Goal: Information Seeking & Learning: Learn about a topic

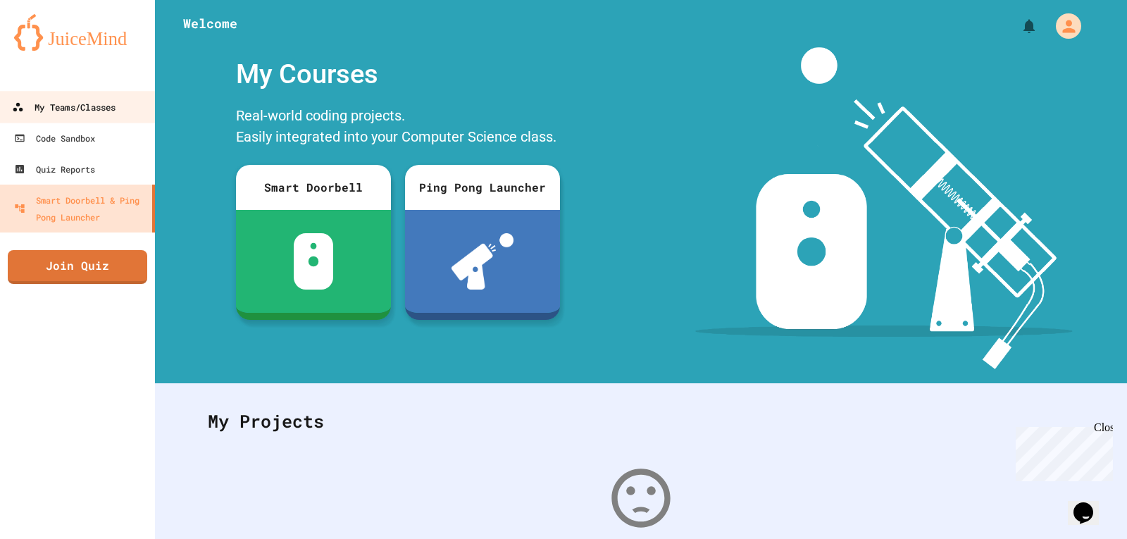
click at [132, 101] on link "My Teams/Classes" at bounding box center [78, 107] width 160 height 32
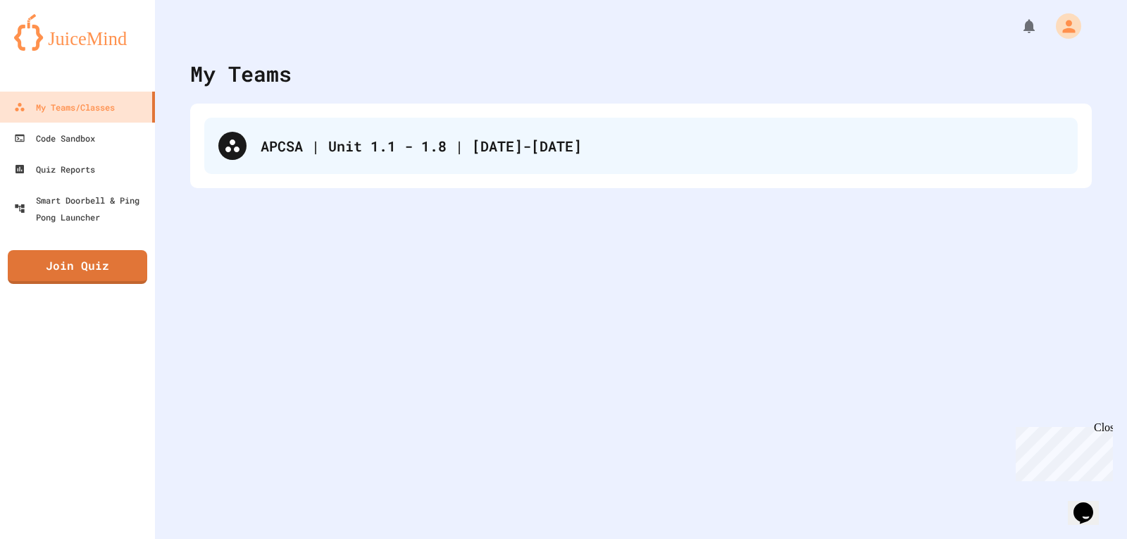
click at [265, 146] on div "APCSA | Unit 1.1 - 1.8 | [DATE]-[DATE]" at bounding box center [662, 145] width 803 height 21
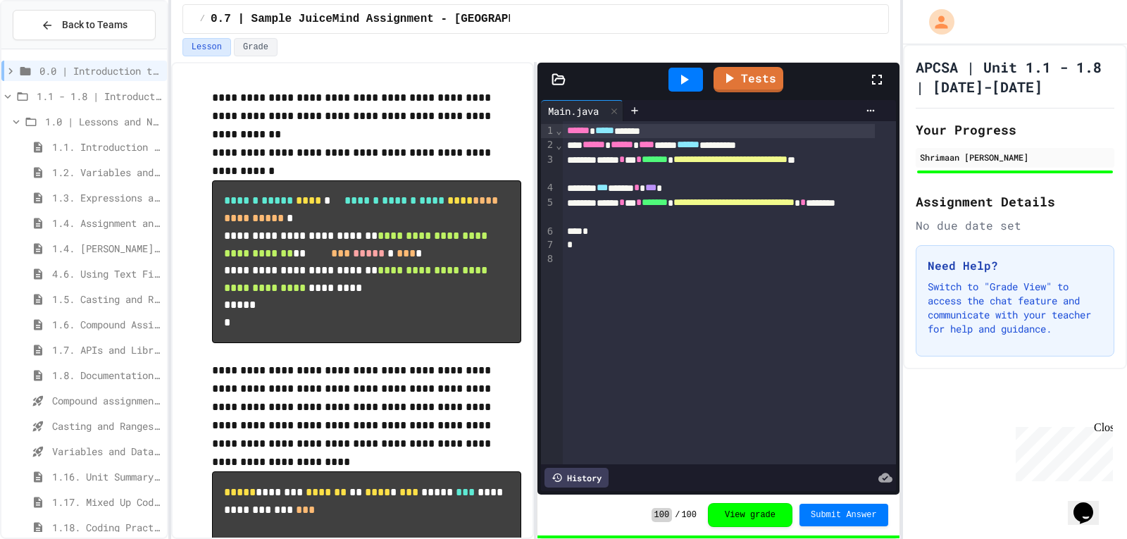
click at [70, 294] on span "1.5. Casting and Ranges of Values" at bounding box center [106, 299] width 109 height 15
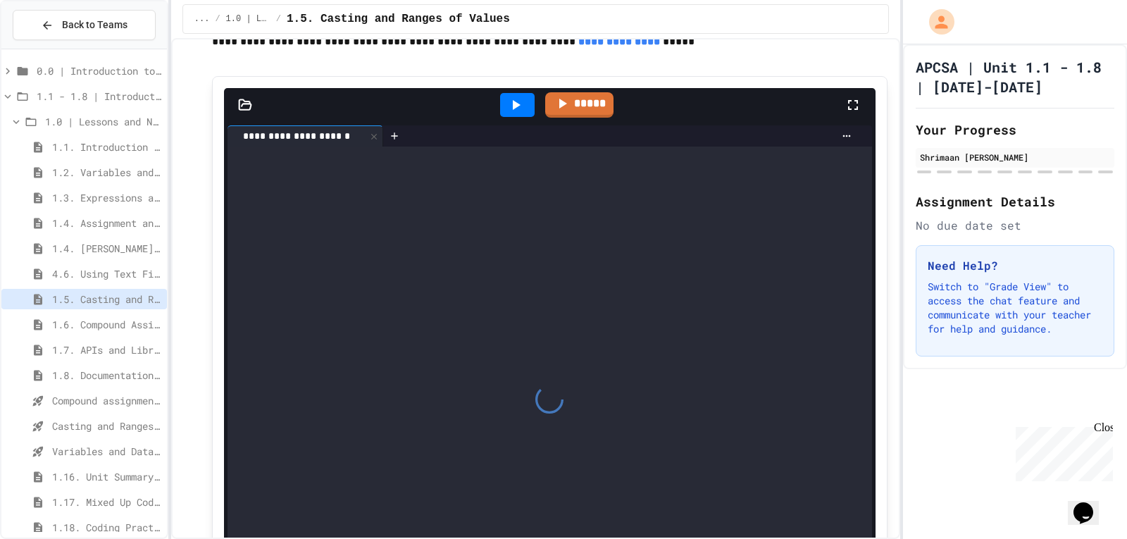
scroll to position [7328, 0]
